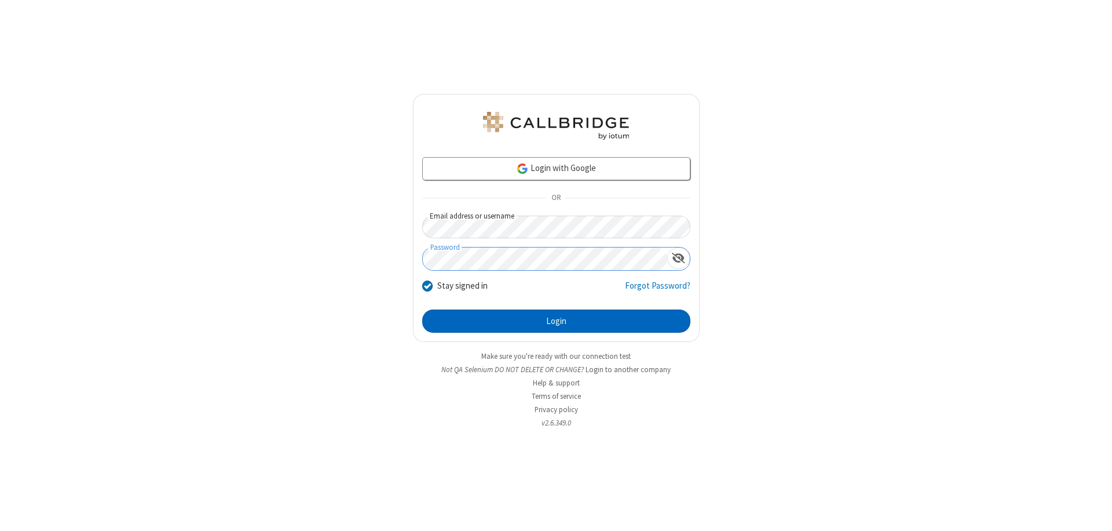
click at [556, 321] on button "Login" at bounding box center [556, 320] width 268 height 23
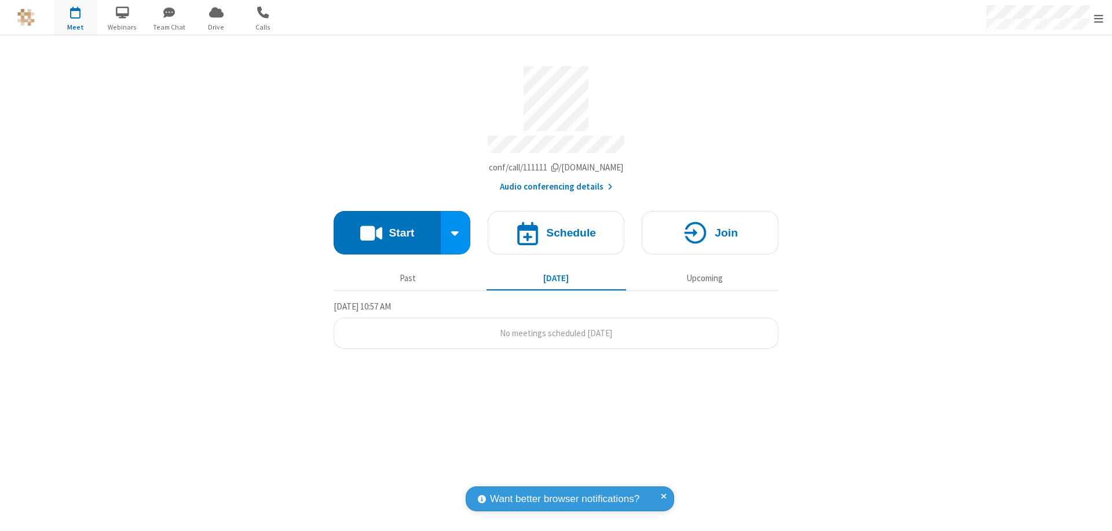
click at [1099, 18] on span "Open menu" at bounding box center [1098, 19] width 9 height 12
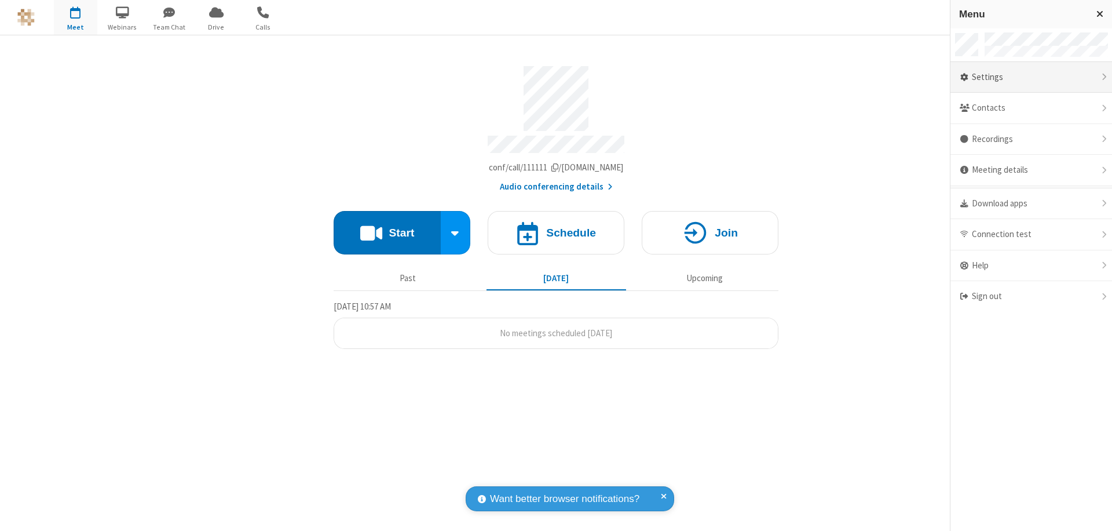
click at [1031, 77] on div "Settings" at bounding box center [1032, 77] width 162 height 31
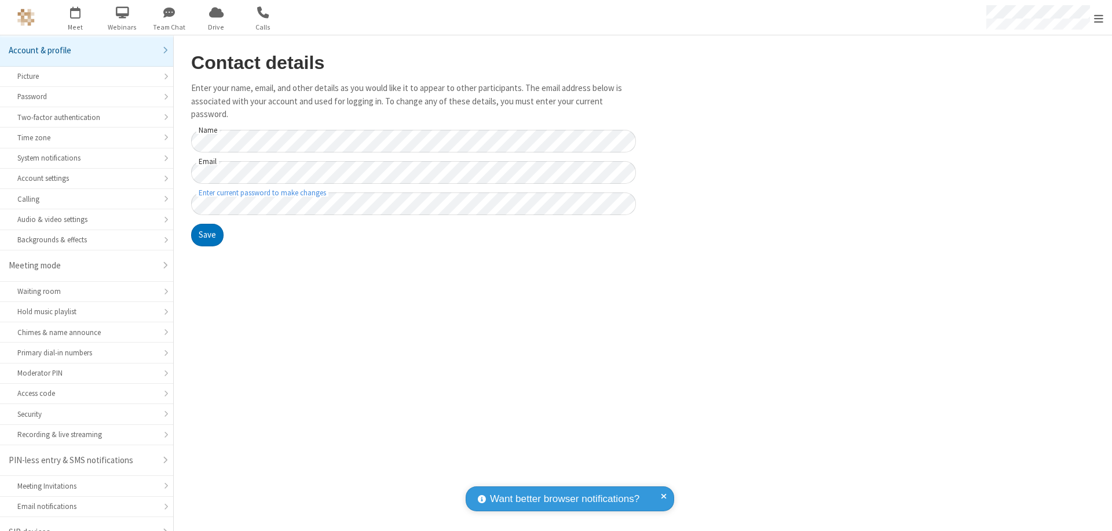
scroll to position [16, 0]
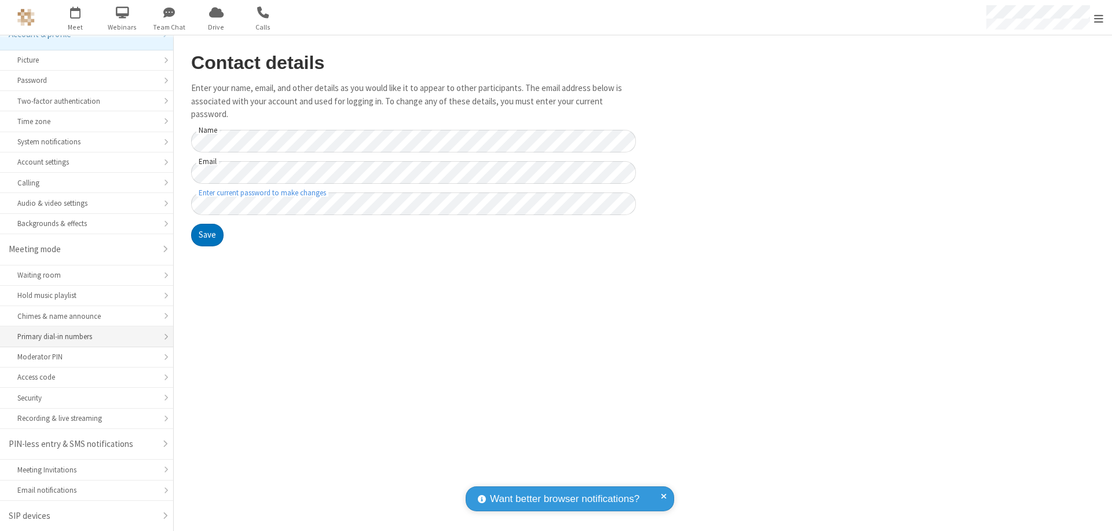
click at [82, 337] on div "Primary dial-in numbers" at bounding box center [86, 336] width 138 height 11
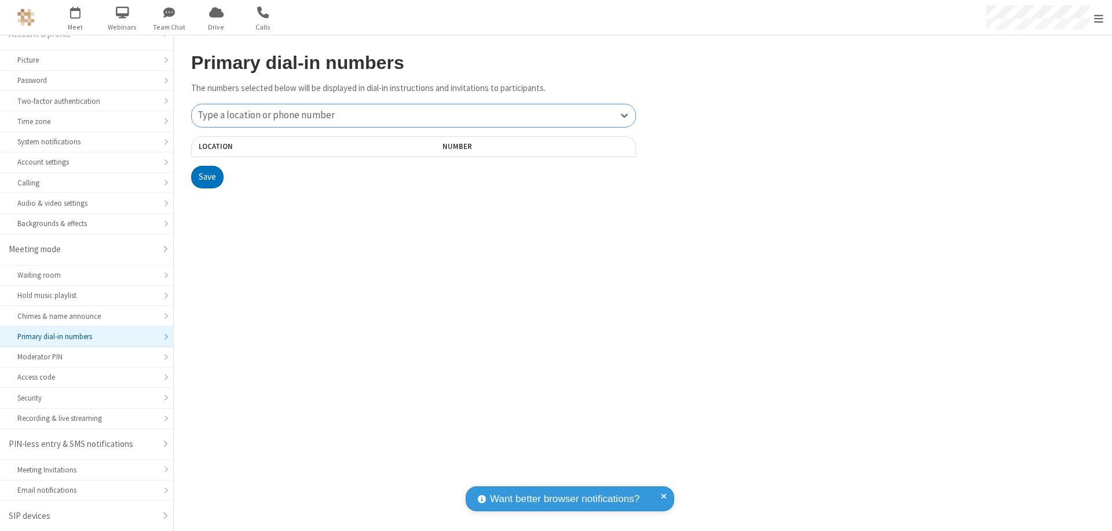
click at [414, 115] on div "Type a location or phone number" at bounding box center [414, 115] width 444 height 23
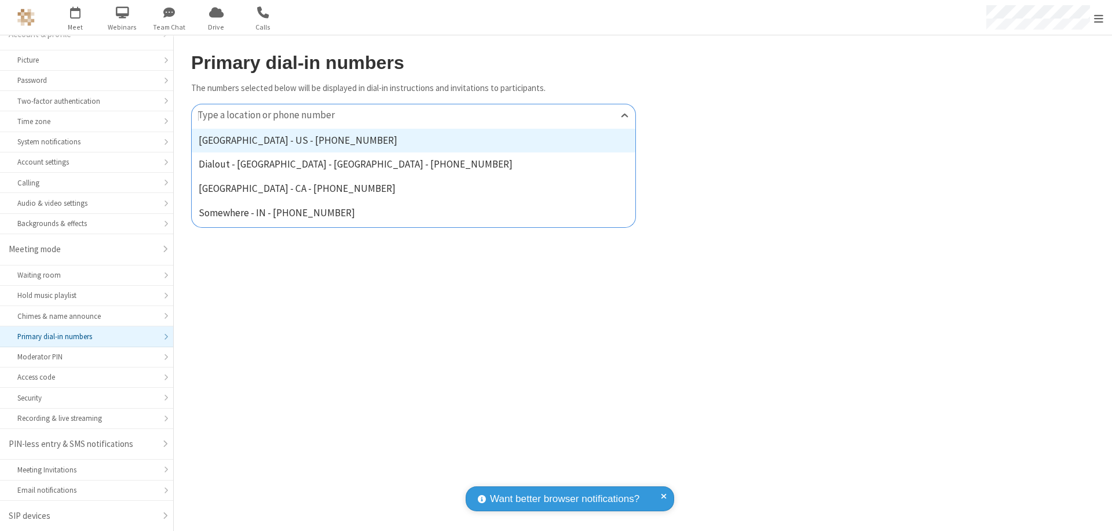
type input "[PHONE_NUMBER]"
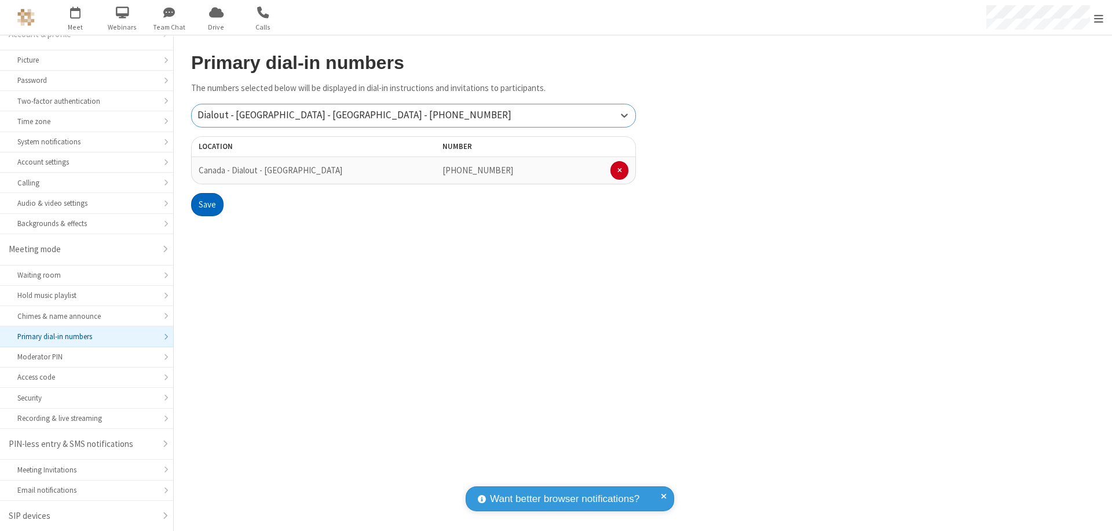
click at [207, 204] on button "Save" at bounding box center [207, 204] width 32 height 23
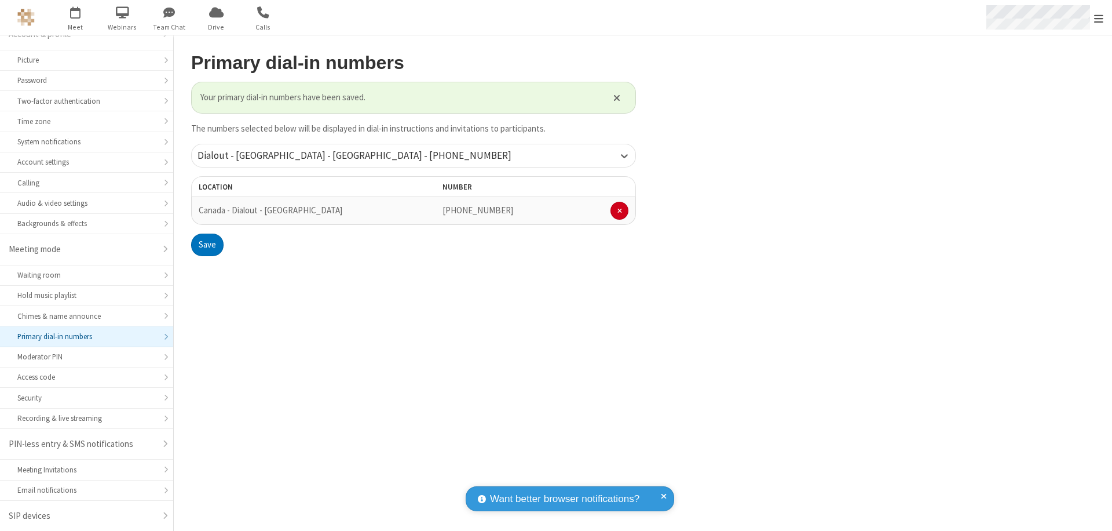
click at [1099, 18] on span "Open menu" at bounding box center [1098, 19] width 9 height 12
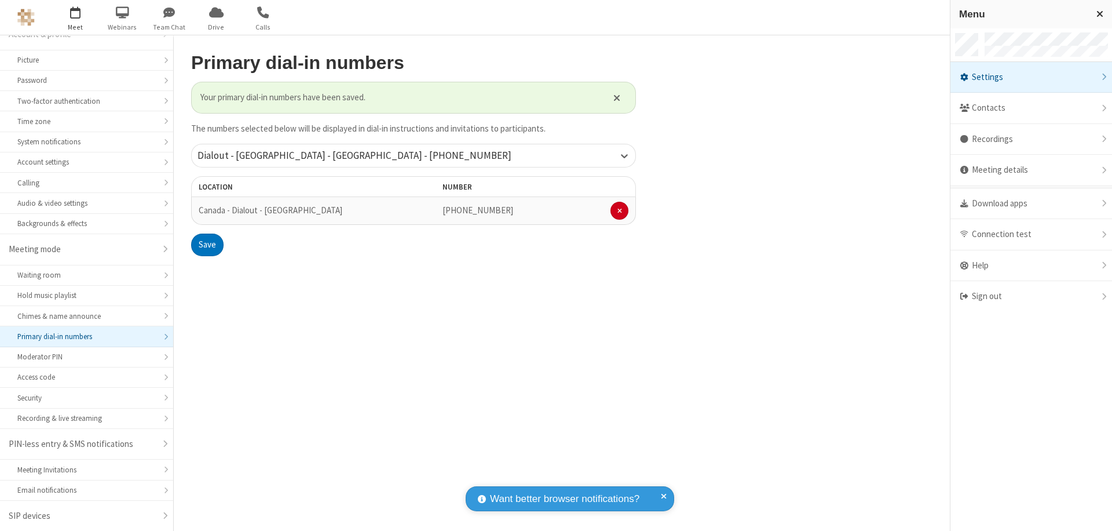
click at [75, 17] on span "button" at bounding box center [75, 12] width 43 height 20
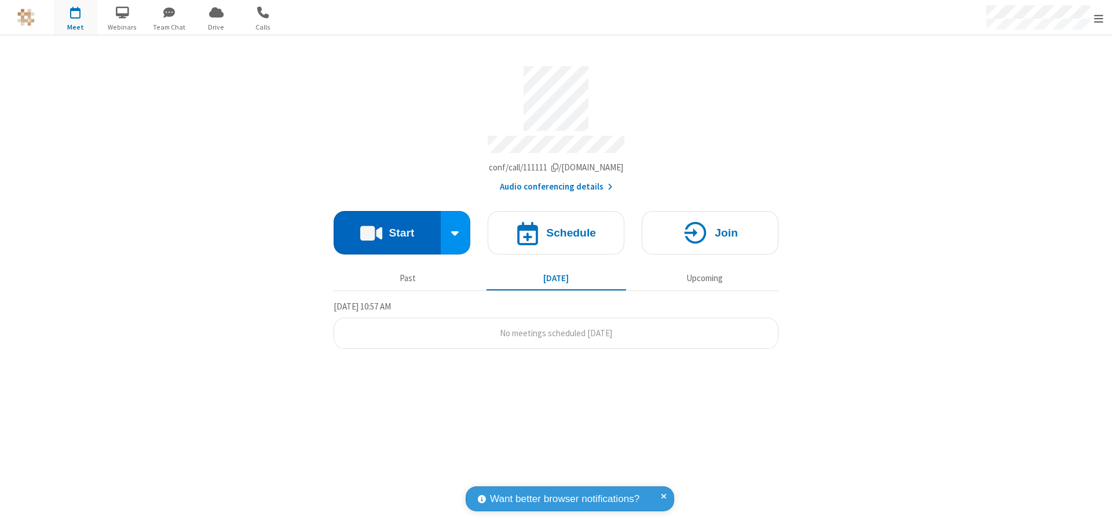
click at [387, 227] on button "Start" at bounding box center [387, 232] width 107 height 43
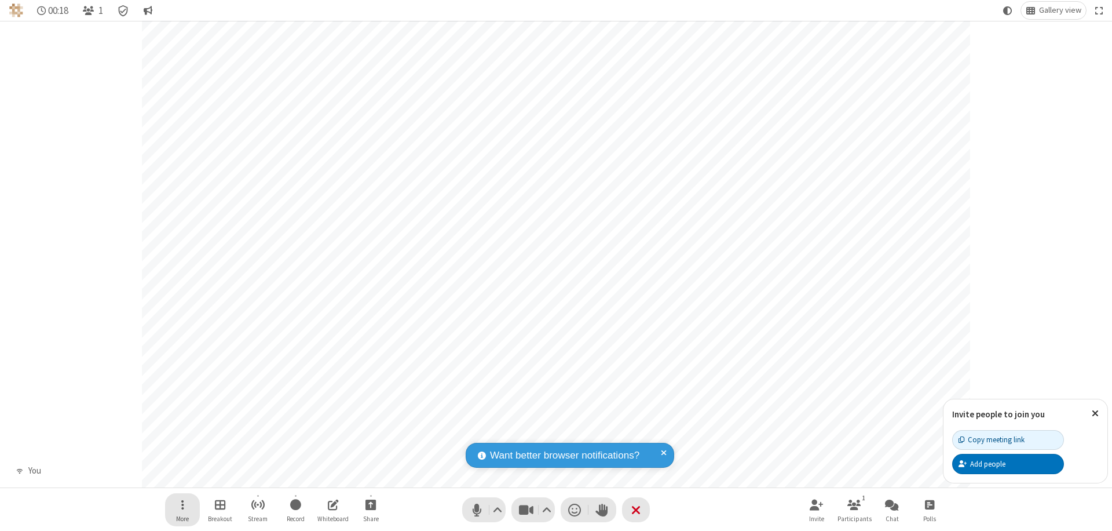
click at [182, 504] on span "Open menu" at bounding box center [182, 504] width 3 height 14
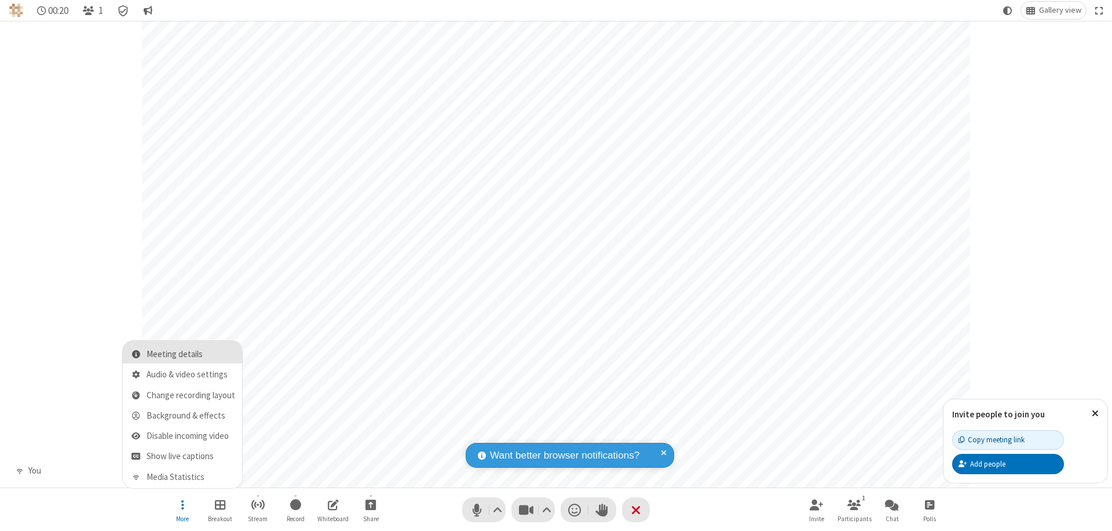
click at [191, 354] on span "Meeting details" at bounding box center [191, 354] width 89 height 10
